Goal: Transaction & Acquisition: Book appointment/travel/reservation

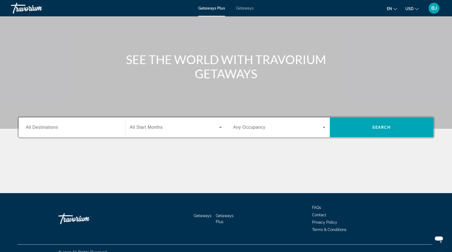
scroll to position [43, 0]
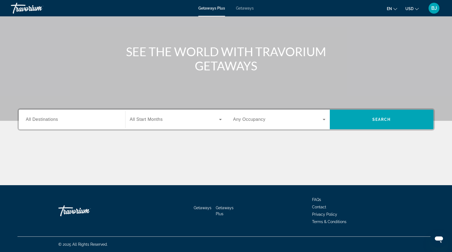
click at [248, 9] on span "Getaways" at bounding box center [245, 8] width 18 height 4
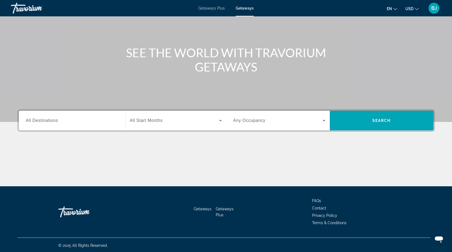
scroll to position [43, 0]
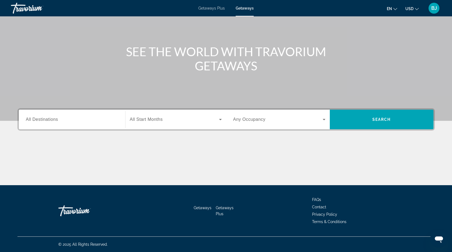
click at [207, 9] on span "Getaways Plus" at bounding box center [211, 8] width 26 height 4
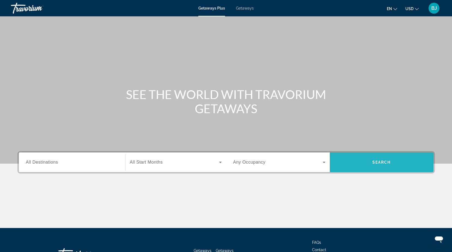
click at [378, 164] on span "Search widget" at bounding box center [382, 162] width 104 height 13
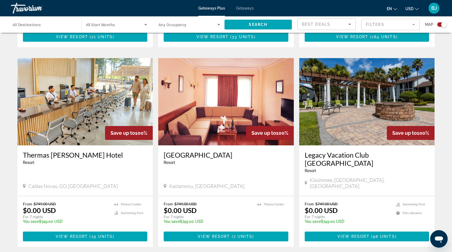
scroll to position [763, 0]
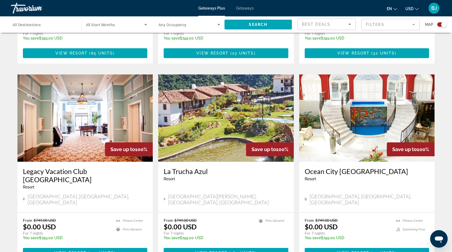
scroll to position [799, 0]
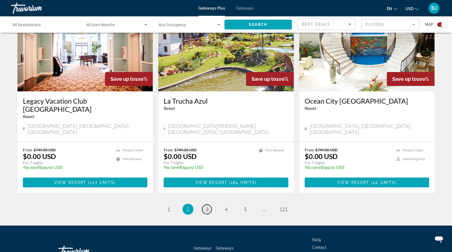
click at [207, 206] on span "3" at bounding box center [207, 209] width 3 height 6
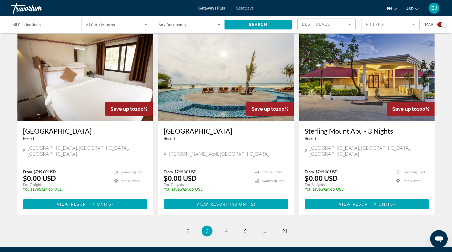
scroll to position [807, 0]
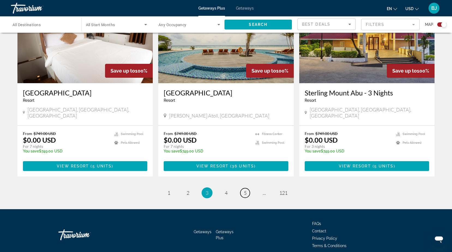
drag, startPoint x: 247, startPoint y: 171, endPoint x: 252, endPoint y: 170, distance: 5.5
click at [247, 188] on link "page 5" at bounding box center [245, 193] width 10 height 10
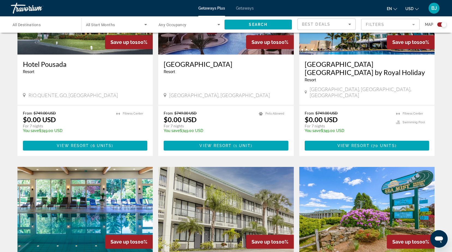
scroll to position [257, 0]
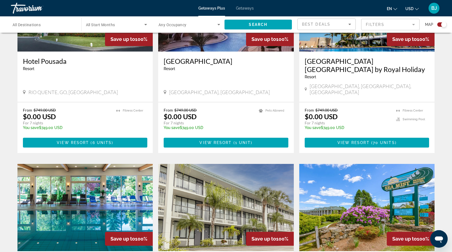
click at [214, 62] on h3 "Hollywood Royal Resort" at bounding box center [226, 61] width 125 height 8
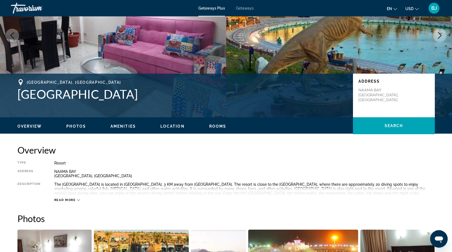
scroll to position [109, 0]
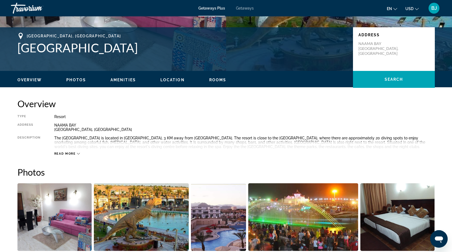
click at [215, 78] on span "Rooms" at bounding box center [217, 80] width 17 height 4
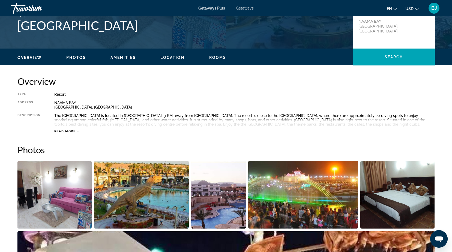
scroll to position [122, 0]
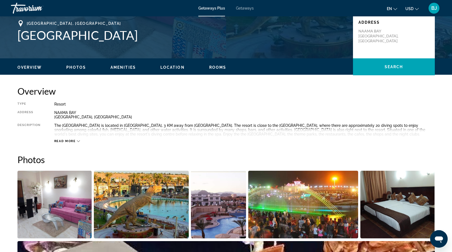
click at [121, 68] on span "Amenities" at bounding box center [122, 67] width 25 height 4
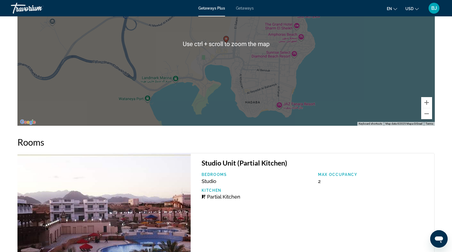
scroll to position [738, 0]
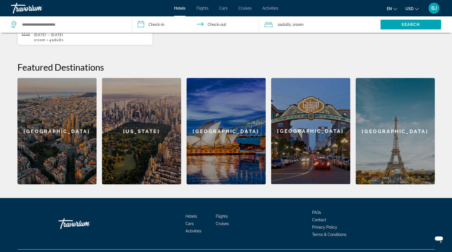
scroll to position [192, 0]
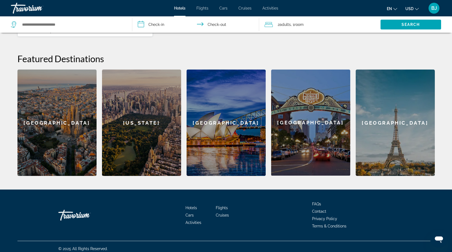
click at [52, 115] on div "[GEOGRAPHIC_DATA]" at bounding box center [56, 123] width 79 height 106
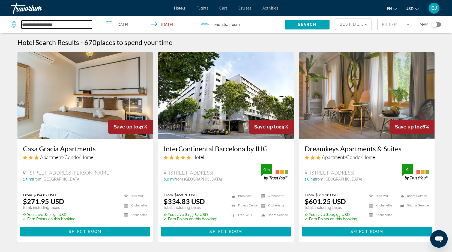
click at [63, 25] on input "**********" at bounding box center [57, 24] width 70 height 8
type input "*"
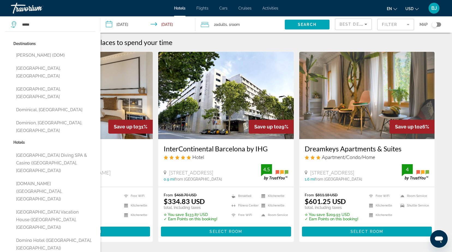
click at [70, 84] on button "[GEOGRAPHIC_DATA], [GEOGRAPHIC_DATA]" at bounding box center [54, 93] width 82 height 18
type input "**********"
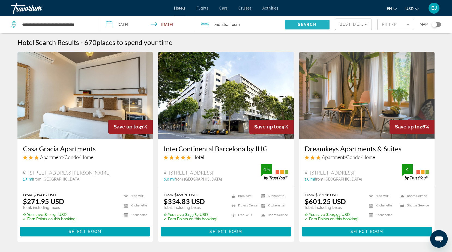
click at [294, 24] on span "Search widget" at bounding box center [307, 24] width 45 height 13
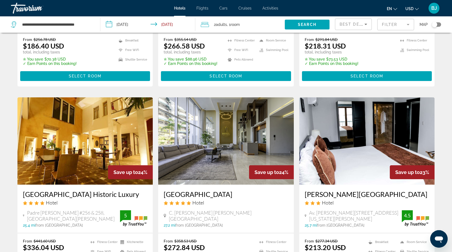
scroll to position [682, 0]
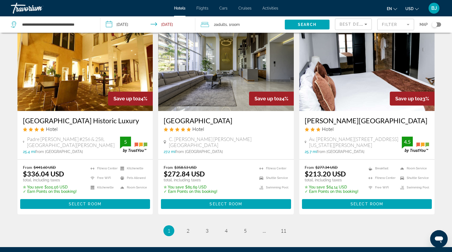
click at [181, 170] on ins "$272.84 USD" at bounding box center [184, 174] width 41 height 8
click at [193, 116] on h3 "[GEOGRAPHIC_DATA]" at bounding box center [226, 120] width 125 height 8
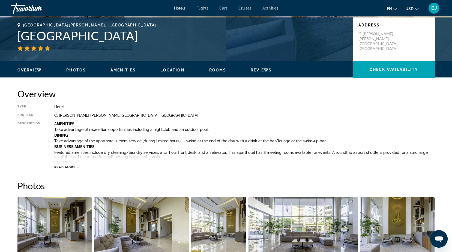
scroll to position [109, 0]
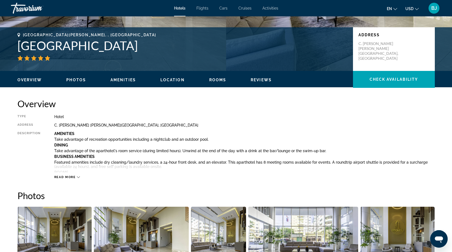
click at [263, 79] on span "Reviews" at bounding box center [261, 80] width 21 height 4
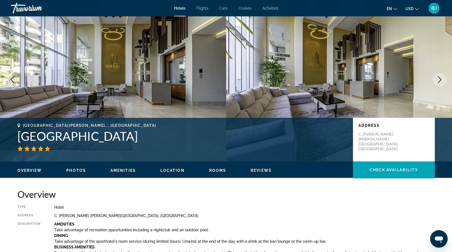
scroll to position [0, 0]
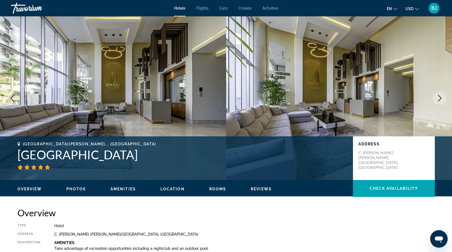
click at [248, 7] on span "Cruises" at bounding box center [244, 8] width 13 height 4
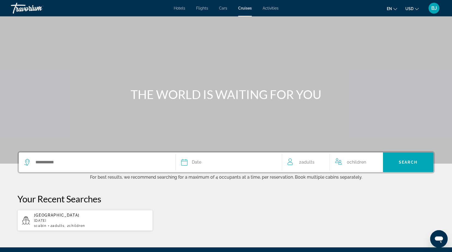
scroll to position [27, 0]
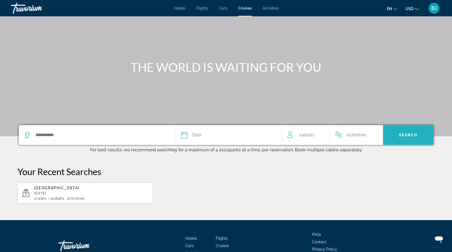
click at [393, 136] on span "Search widget" at bounding box center [408, 134] width 50 height 13
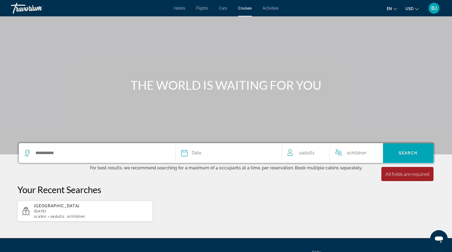
scroll to position [0, 0]
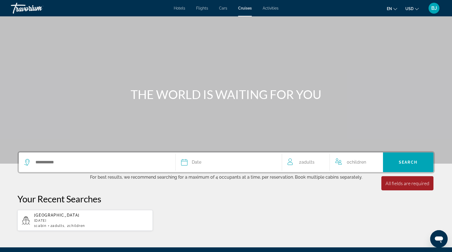
click at [263, 7] on span "Activities" at bounding box center [271, 8] width 16 height 4
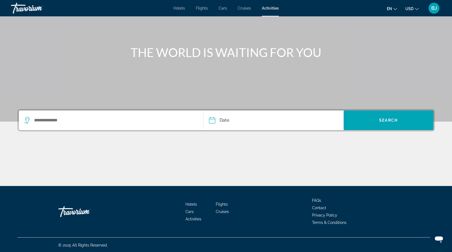
scroll to position [43, 0]
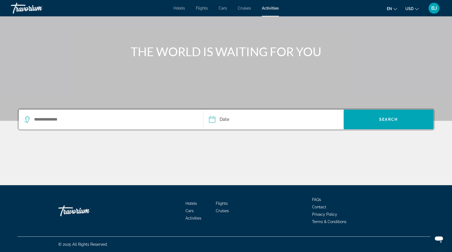
click at [224, 7] on span "Cars" at bounding box center [223, 8] width 8 height 4
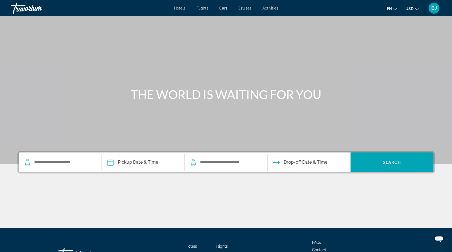
click at [183, 11] on div "Hotels Flights Cars Cruises Activities Hotels Flights Cars Cruises Activities e…" at bounding box center [226, 8] width 452 height 14
click at [182, 9] on span "Hotels" at bounding box center [179, 8] width 11 height 4
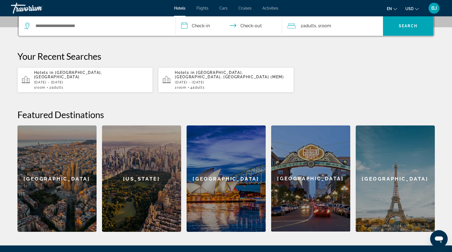
scroll to position [192, 0]
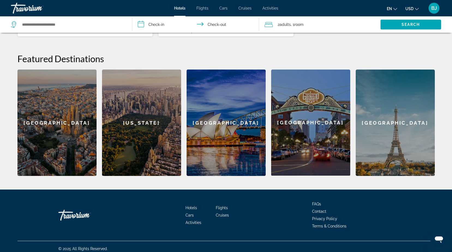
click at [432, 8] on span "BJ" at bounding box center [434, 7] width 6 height 5
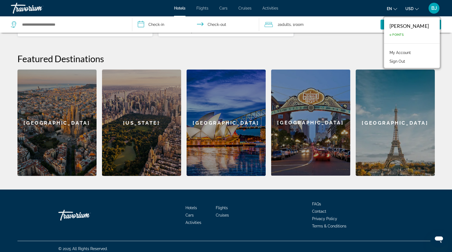
click at [403, 63] on button "Sign Out" at bounding box center [397, 61] width 21 height 7
